Goal: Check status

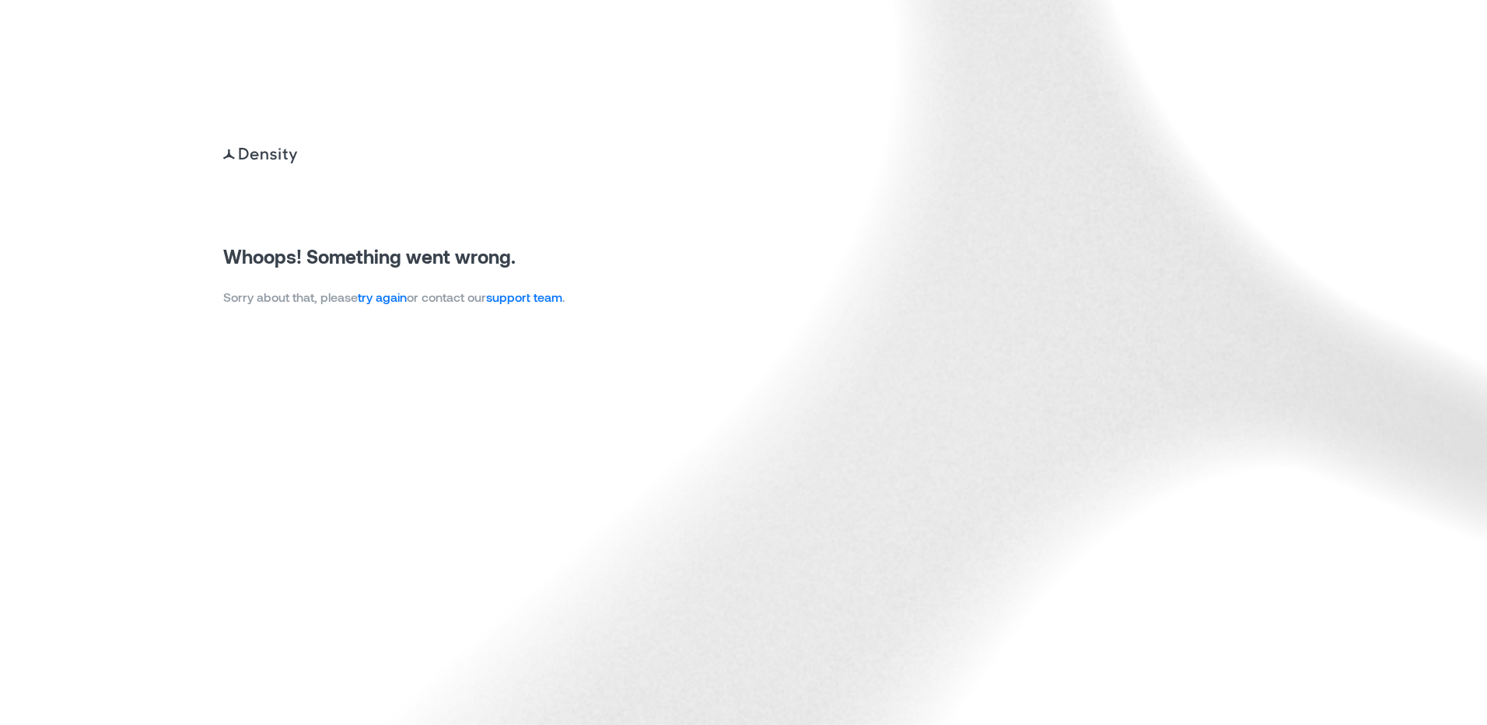
click at [377, 301] on link "try again" at bounding box center [382, 296] width 49 height 15
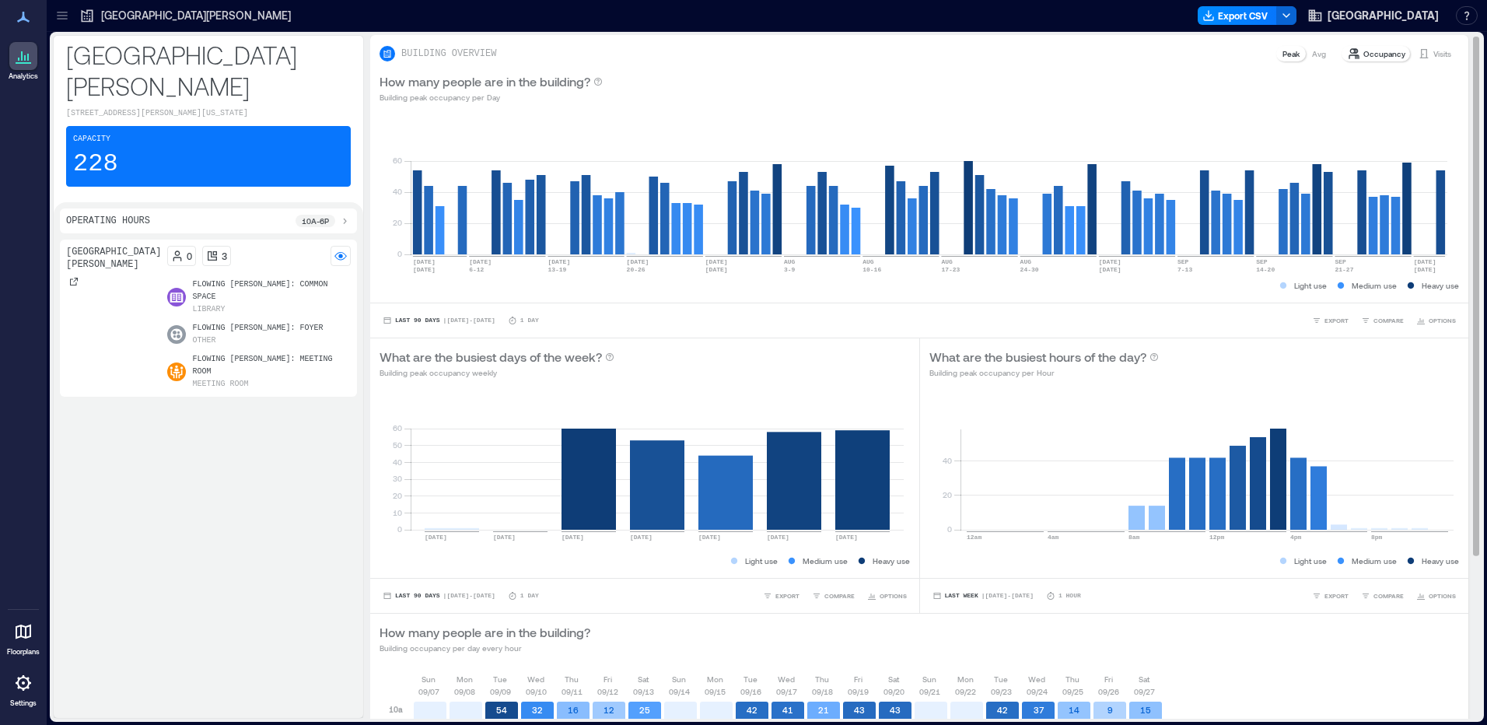
click at [1433, 54] on p "Visits" at bounding box center [1442, 53] width 18 height 12
